Goal: Transaction & Acquisition: Book appointment/travel/reservation

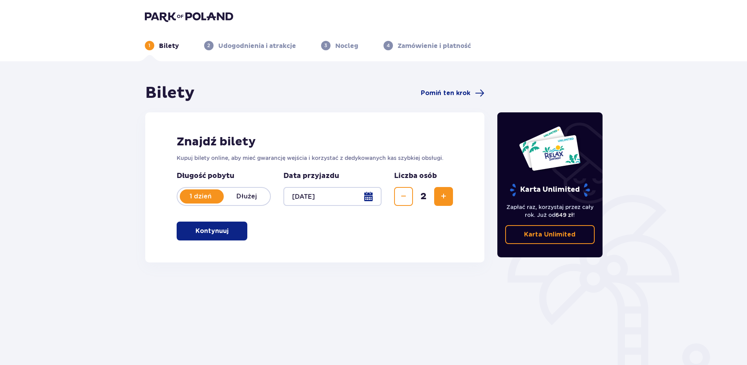
click at [217, 232] on p "Kontynuuj" at bounding box center [211, 230] width 33 height 9
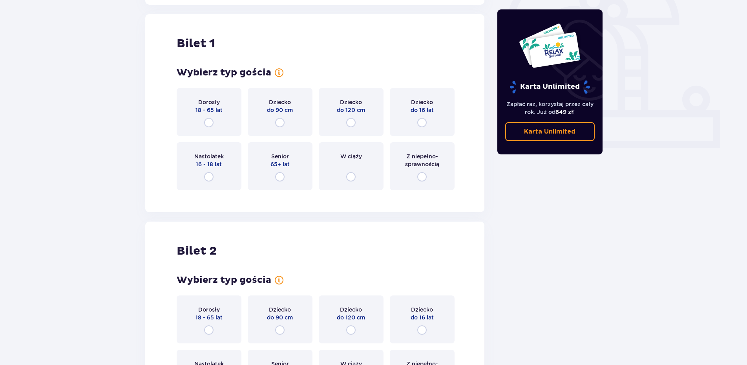
scroll to position [262, 0]
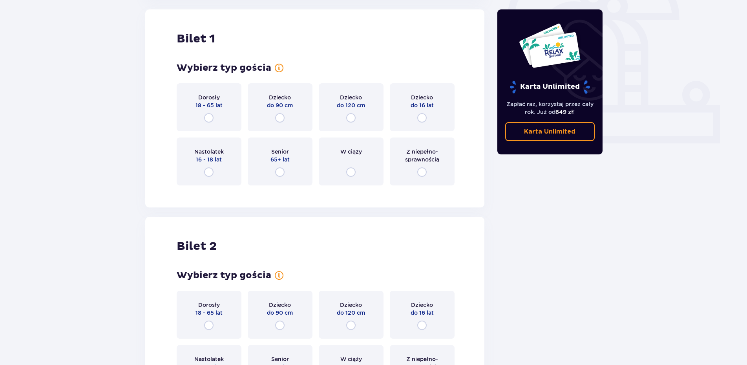
click at [208, 116] on input "radio" at bounding box center [208, 117] width 9 height 9
radio input "true"
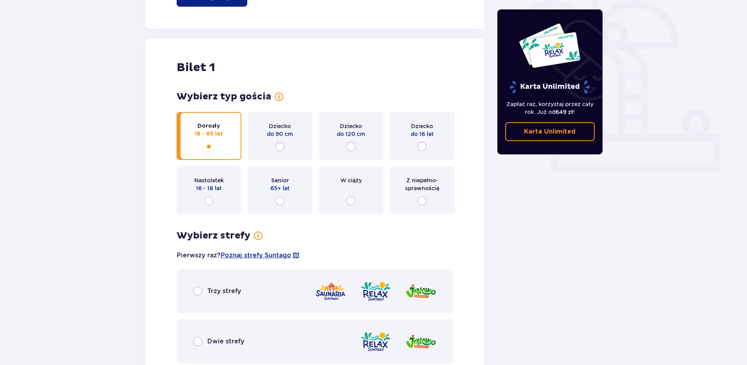
scroll to position [221, 0]
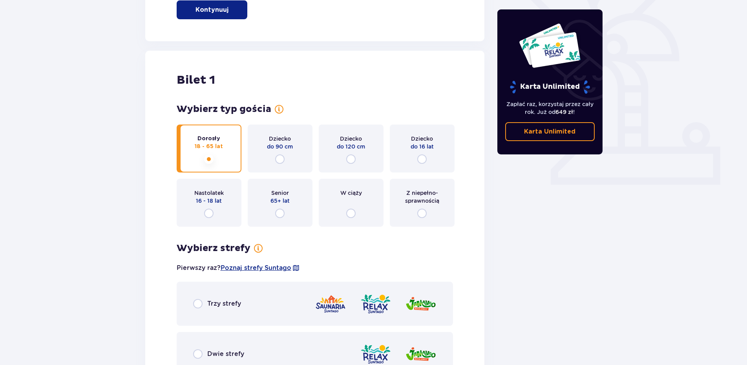
click at [419, 214] on input "radio" at bounding box center [421, 212] width 9 height 9
radio input "true"
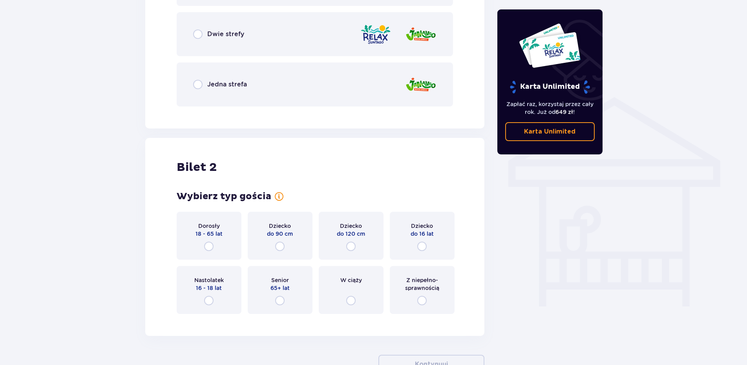
scroll to position [551, 0]
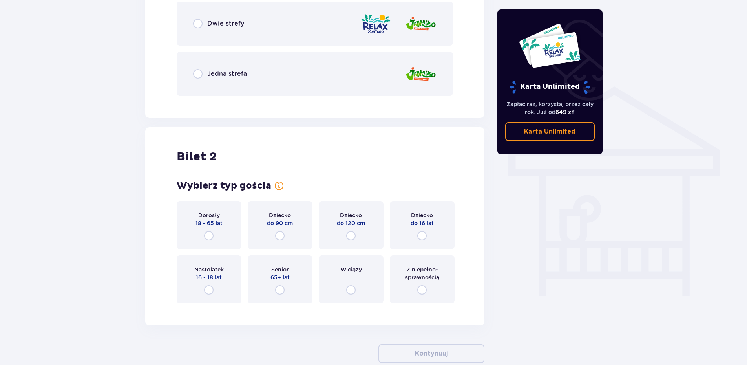
click at [206, 237] on input "radio" at bounding box center [208, 235] width 9 height 9
radio input "true"
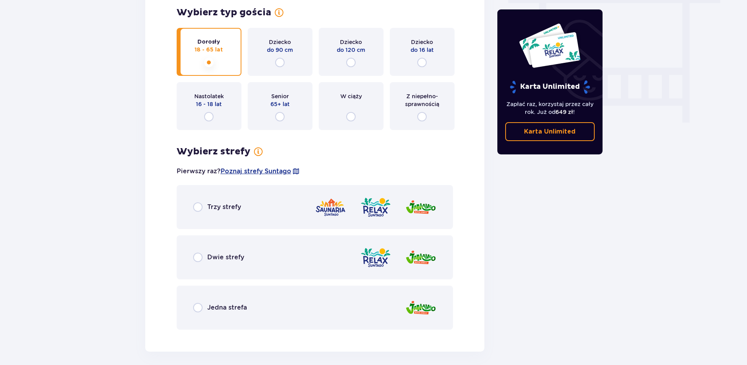
scroll to position [732, 0]
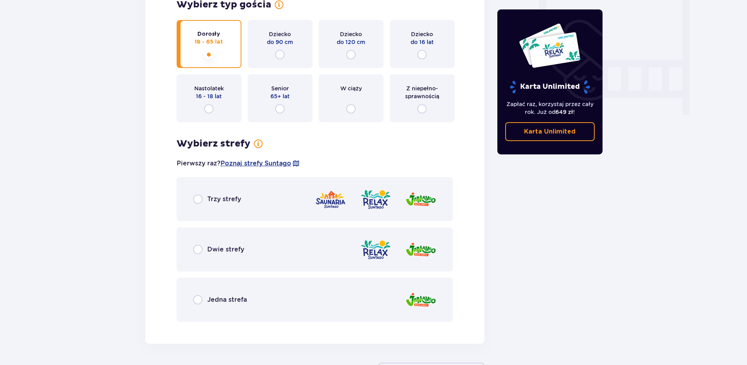
click at [201, 250] on input "radio" at bounding box center [197, 249] width 9 height 9
radio input "true"
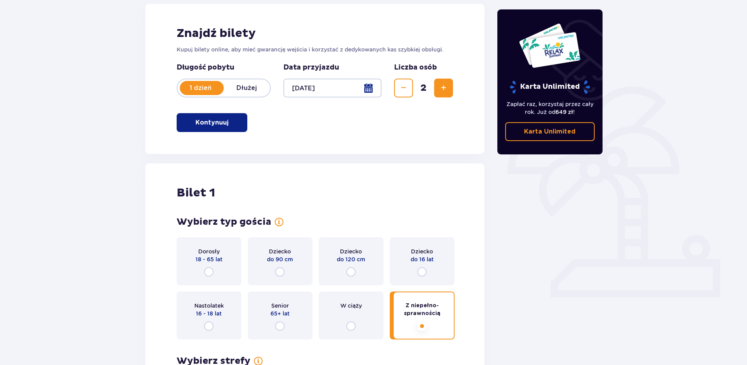
scroll to position [73, 0]
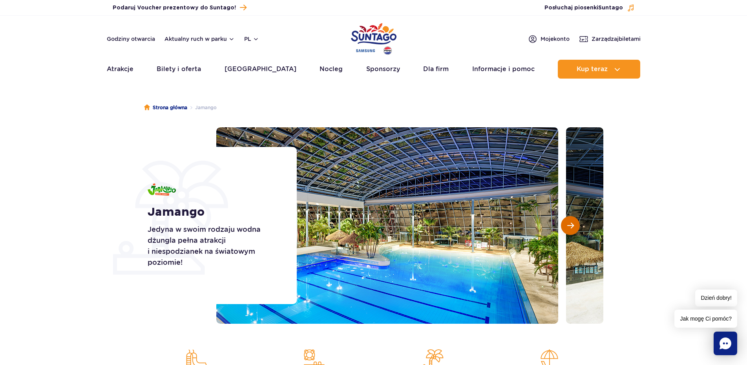
click at [573, 225] on span "Następny slajd" at bounding box center [570, 225] width 7 height 7
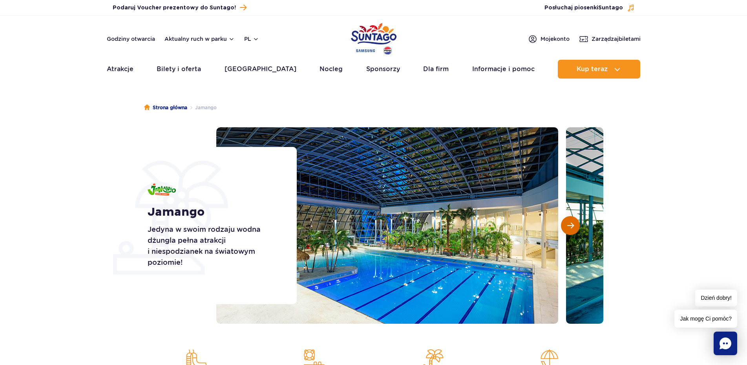
click at [573, 225] on span "Następny slajd" at bounding box center [570, 225] width 7 height 7
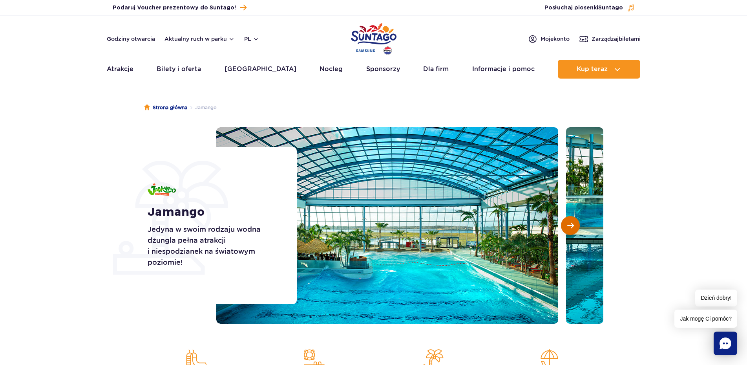
click at [573, 225] on span "Następny slajd" at bounding box center [570, 225] width 7 height 7
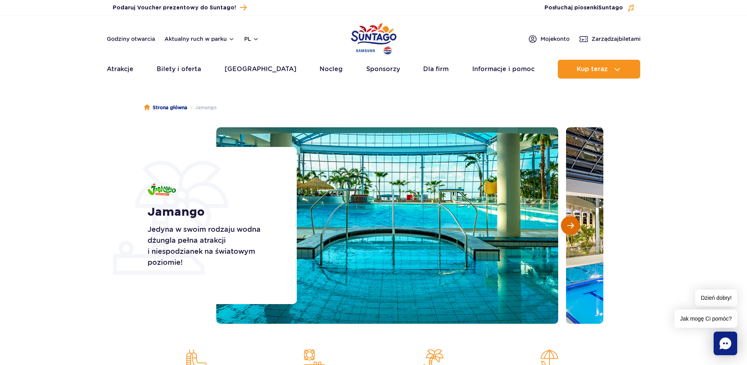
click at [573, 225] on span "Następny slajd" at bounding box center [570, 225] width 7 height 7
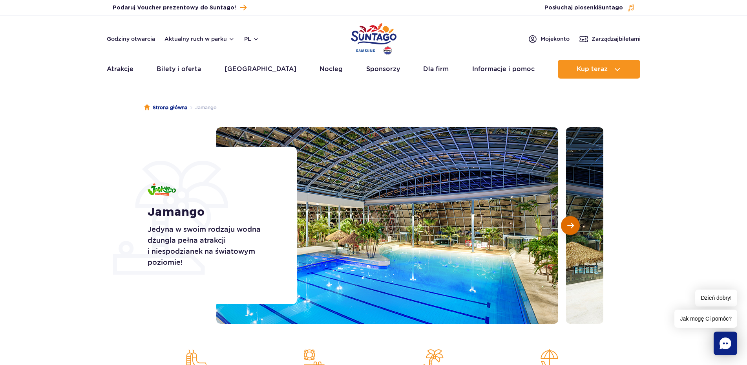
click at [573, 225] on span "Następny slajd" at bounding box center [570, 225] width 7 height 7
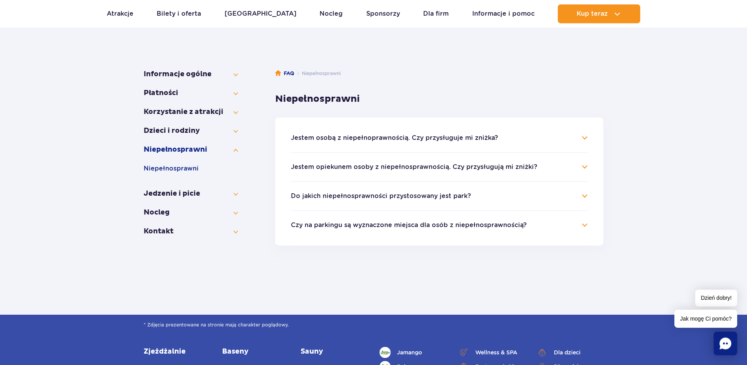
scroll to position [97, 0]
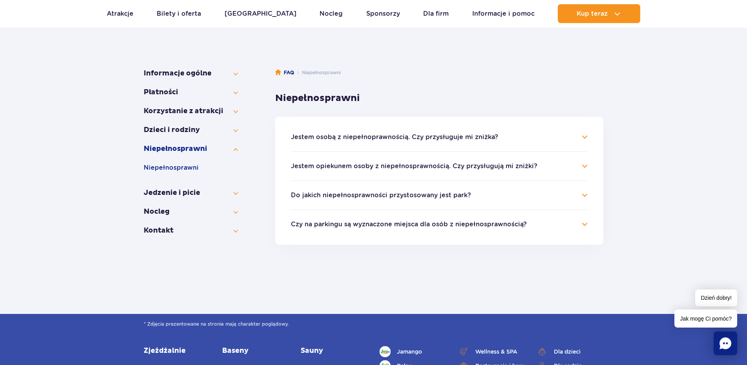
click at [581, 137] on h4 "Jestem osobą z niepełnoprawnością. Czy przysługuje mi zniżka?" at bounding box center [439, 136] width 297 height 9
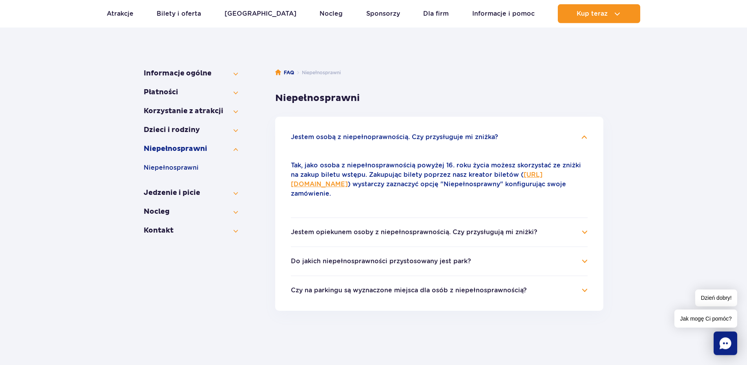
click at [586, 137] on h4 "Jestem osobą z niepełnoprawnością. Czy przysługuje mi zniżka?" at bounding box center [439, 136] width 297 height 9
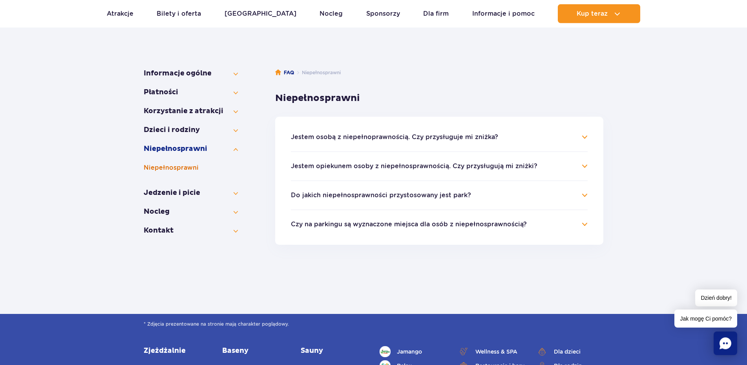
click at [184, 166] on button "Niepełno­sprawni" at bounding box center [191, 167] width 94 height 9
